Goal: Task Accomplishment & Management: Use online tool/utility

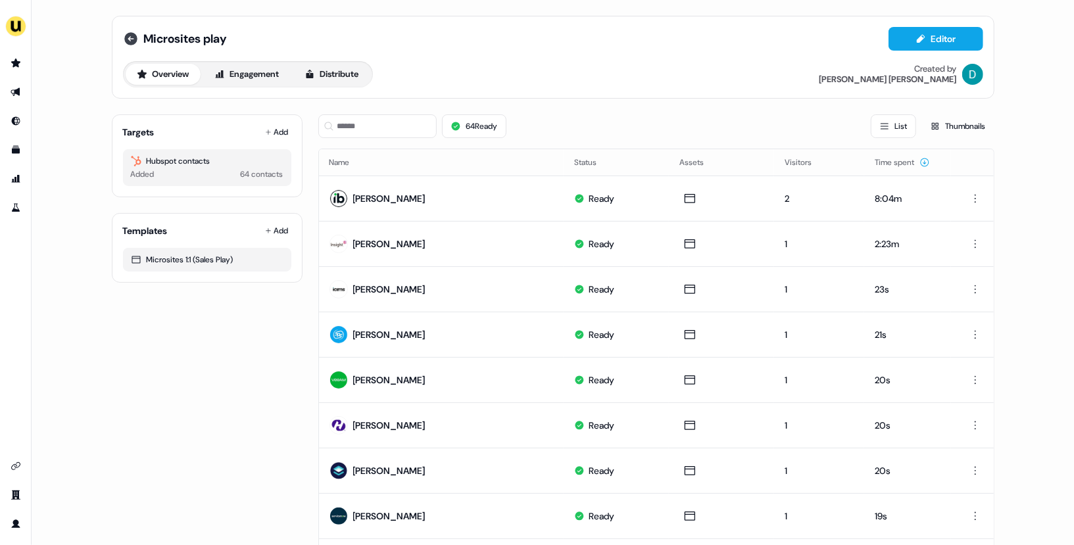
click at [128, 42] on icon at bounding box center [130, 38] width 13 height 13
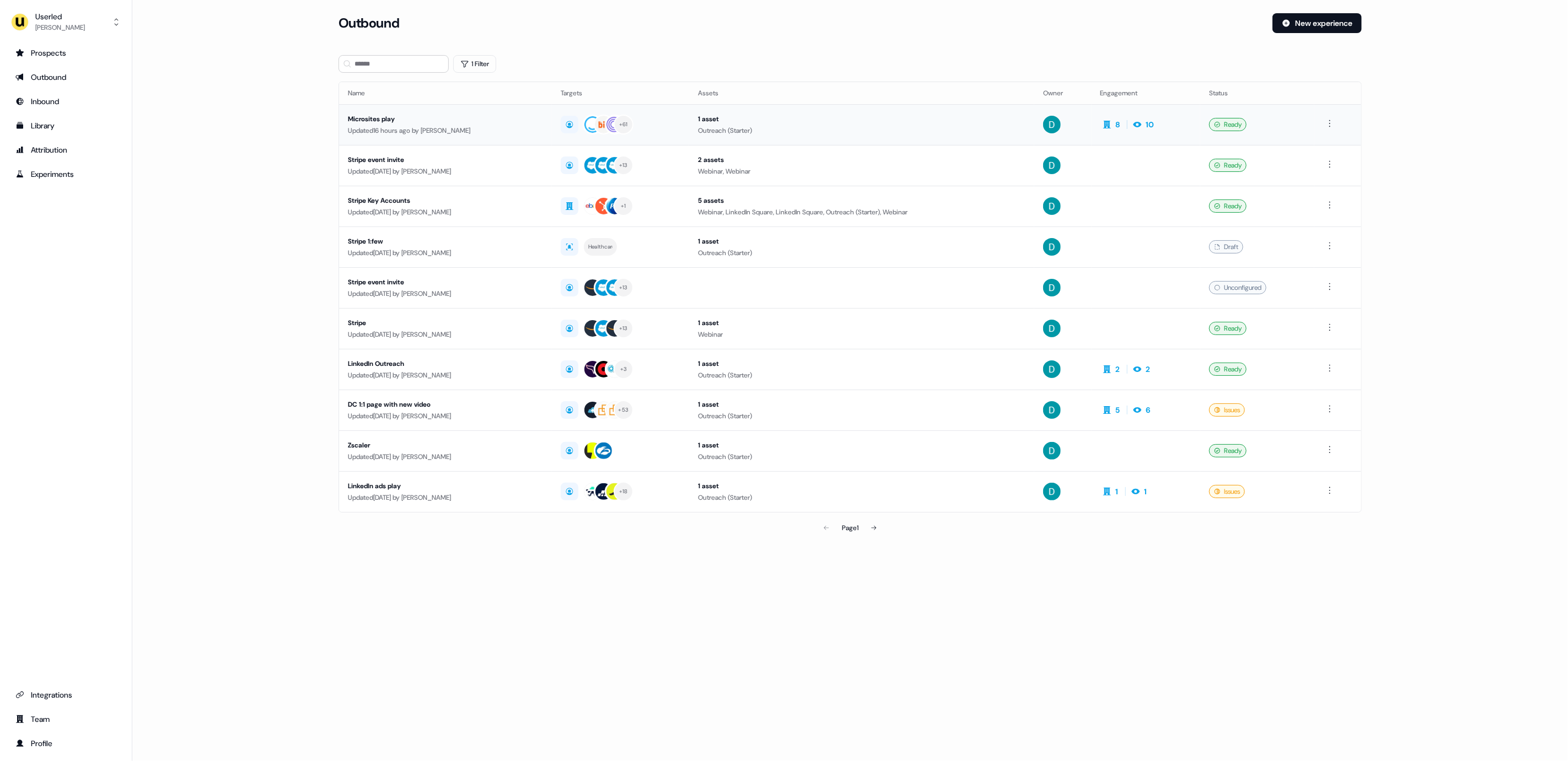
click at [501, 117] on div "Microsites play" at bounding box center [445, 118] width 195 height 11
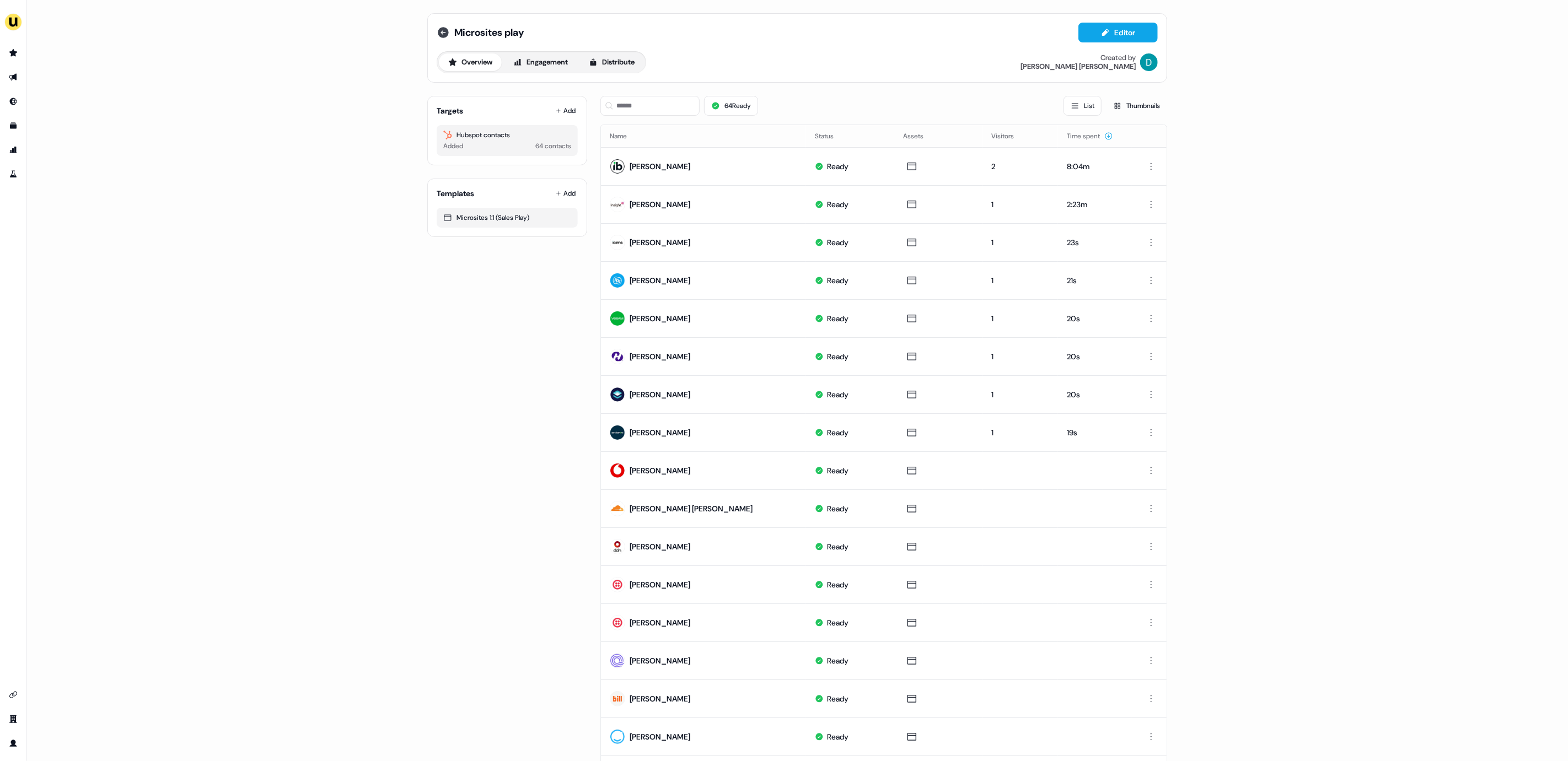
click at [444, 31] on icon at bounding box center [443, 32] width 11 height 11
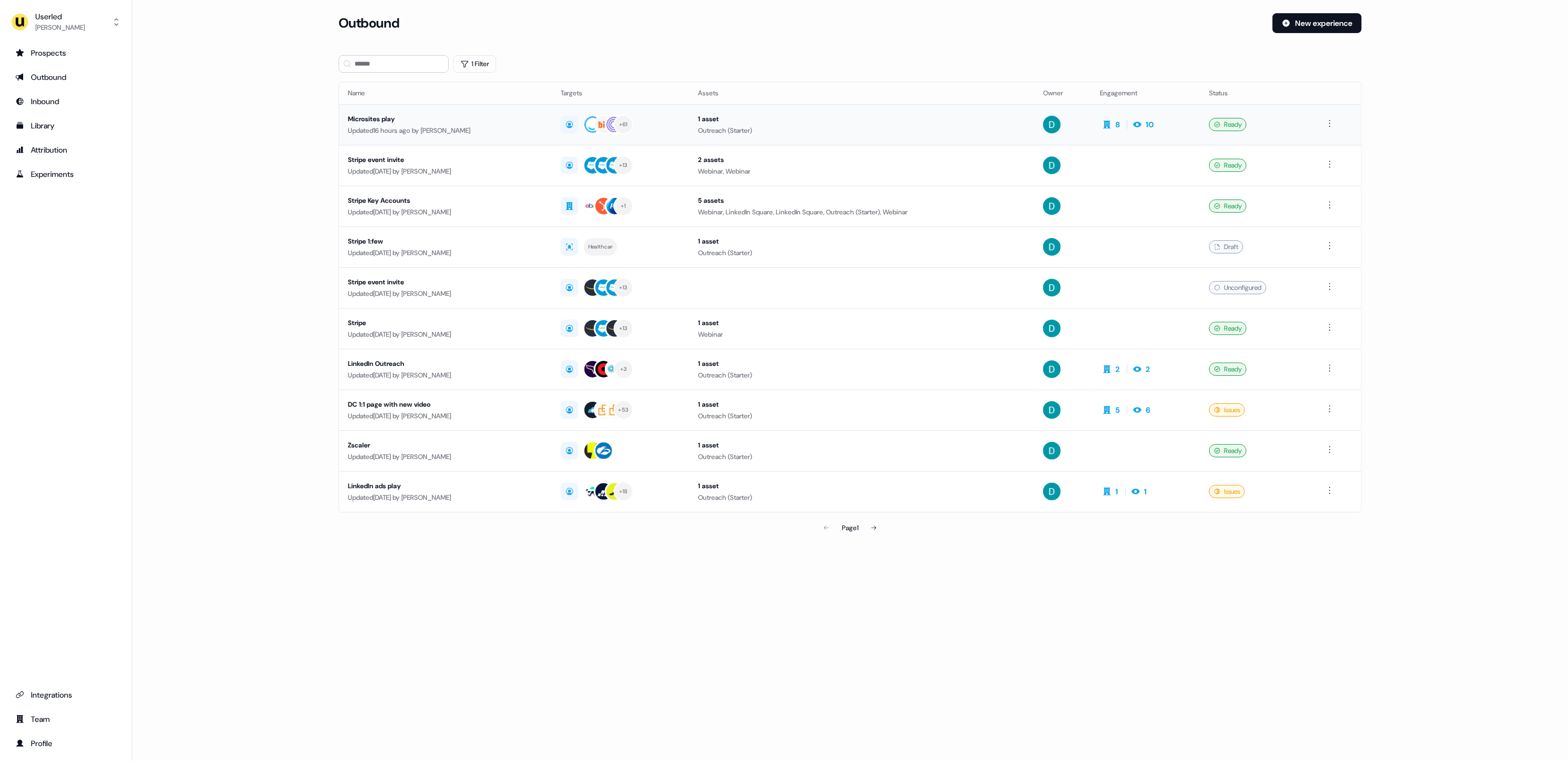
click at [474, 131] on div "Updated 16 hours ago by [PERSON_NAME]" at bounding box center [445, 130] width 195 height 11
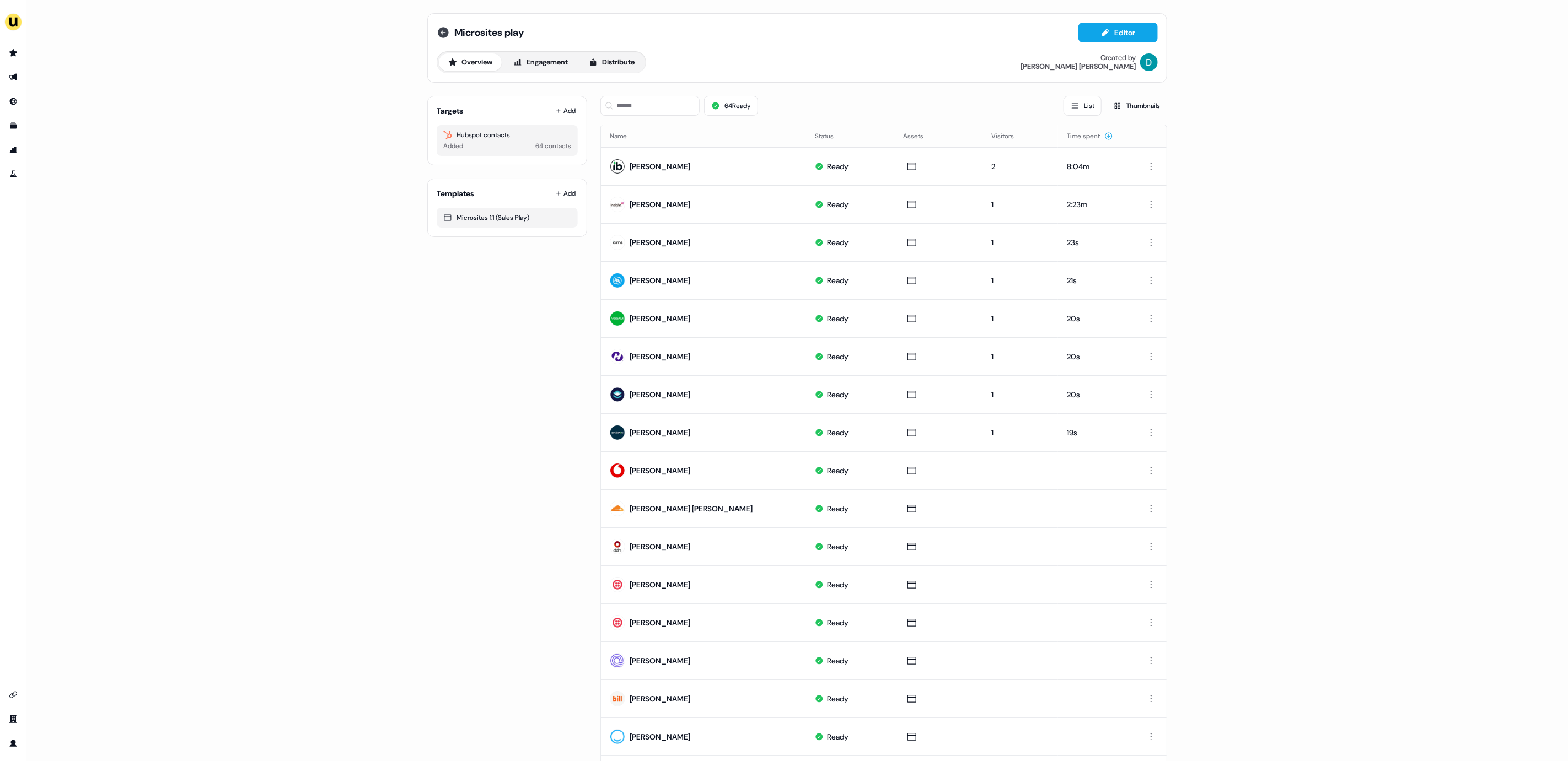
click at [439, 27] on icon at bounding box center [444, 33] width 13 height 13
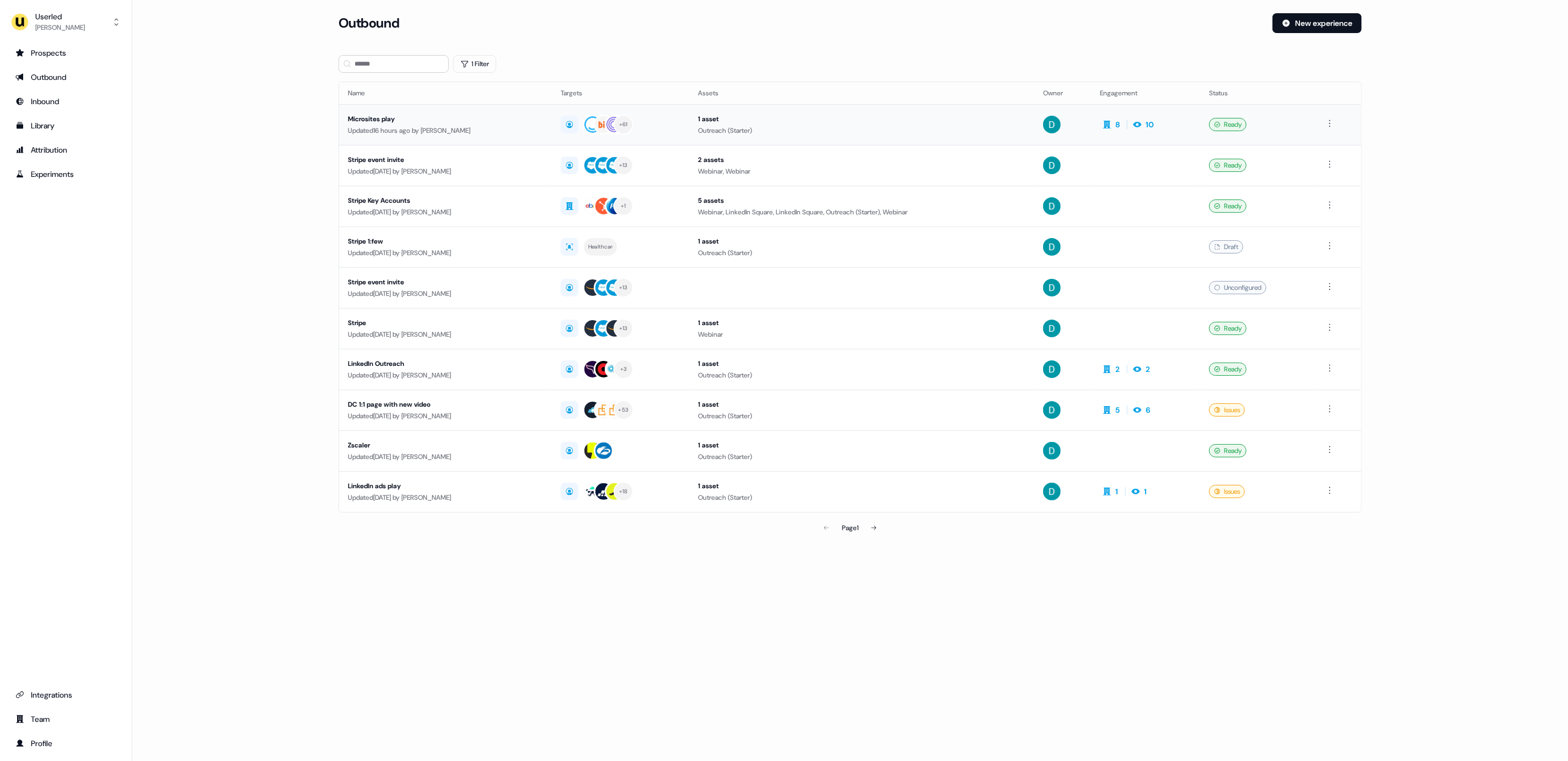
click at [472, 116] on div "Microsites play" at bounding box center [445, 118] width 195 height 11
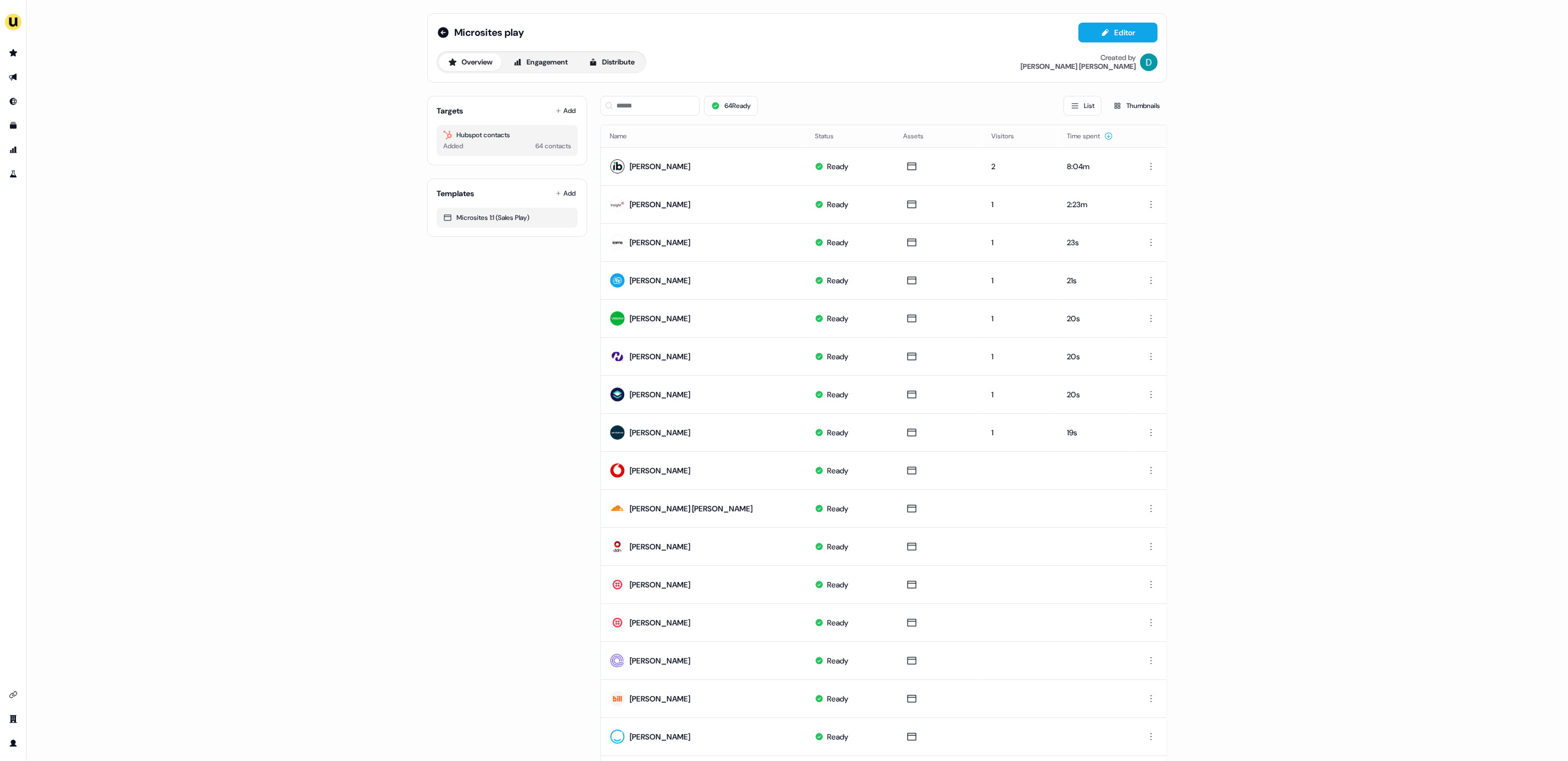
click at [549, 116] on div "Targets Add Hubspot contacts Added 64 contacts" at bounding box center [507, 130] width 160 height 70
click at [556, 114] on button "Add" at bounding box center [565, 111] width 24 height 15
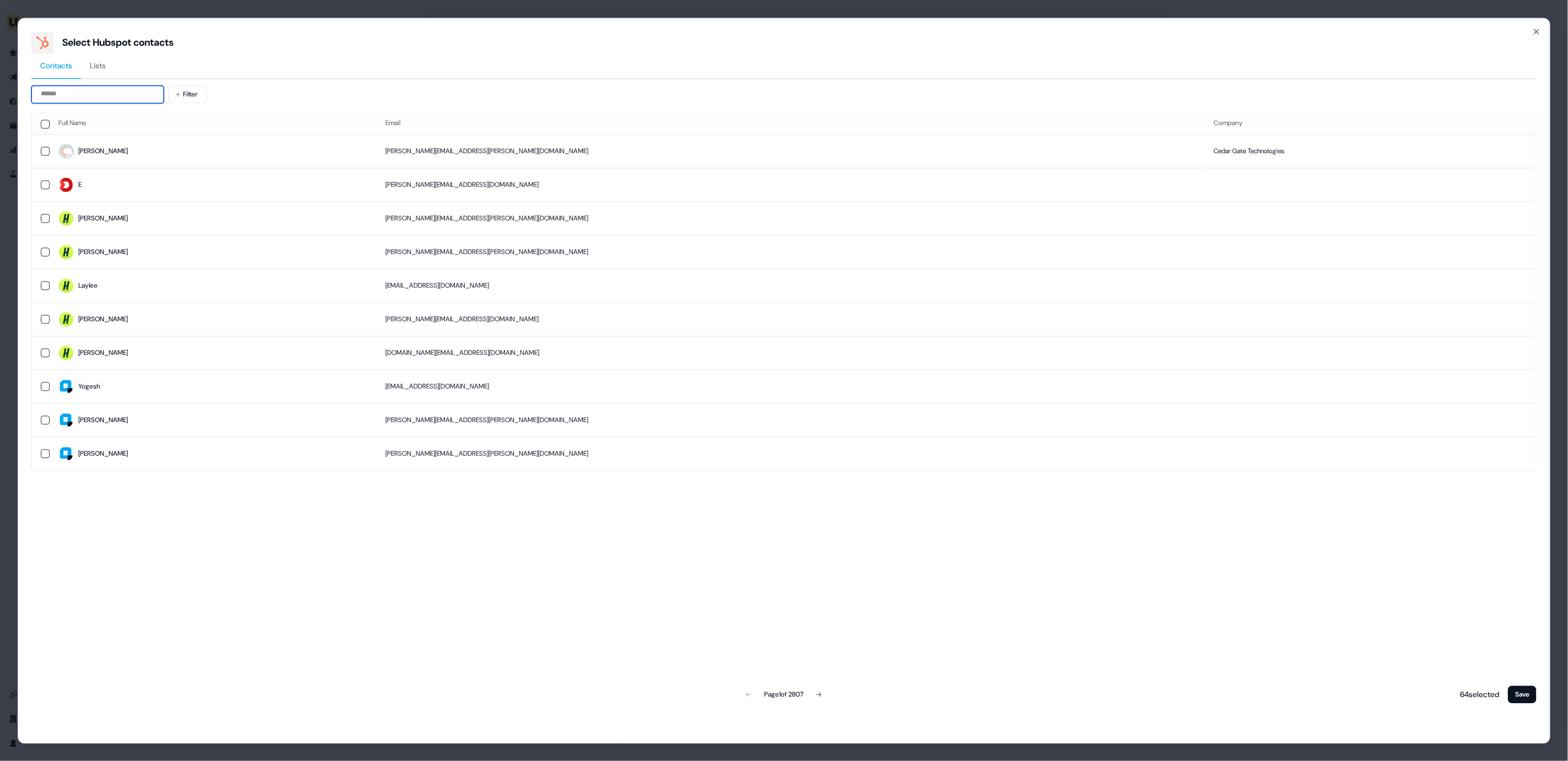
click at [84, 99] on input at bounding box center [97, 94] width 132 height 18
click at [545, 156] on td "[PERSON_NAME][EMAIL_ADDRESS][PERSON_NAME][DOMAIN_NAME]" at bounding box center [791, 151] width 828 height 34
click at [1524, 691] on button "Save" at bounding box center [1522, 694] width 29 height 18
